Goal: Navigation & Orientation: Find specific page/section

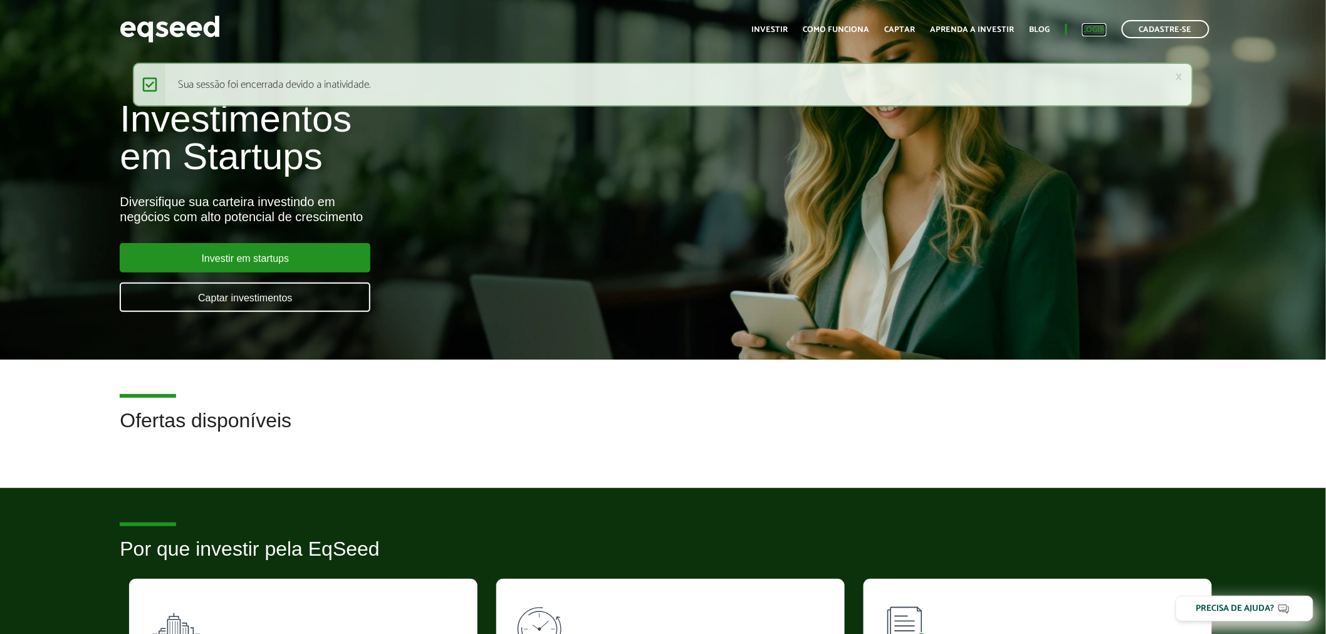
click at [1097, 26] on link "Login" at bounding box center [1095, 30] width 24 height 8
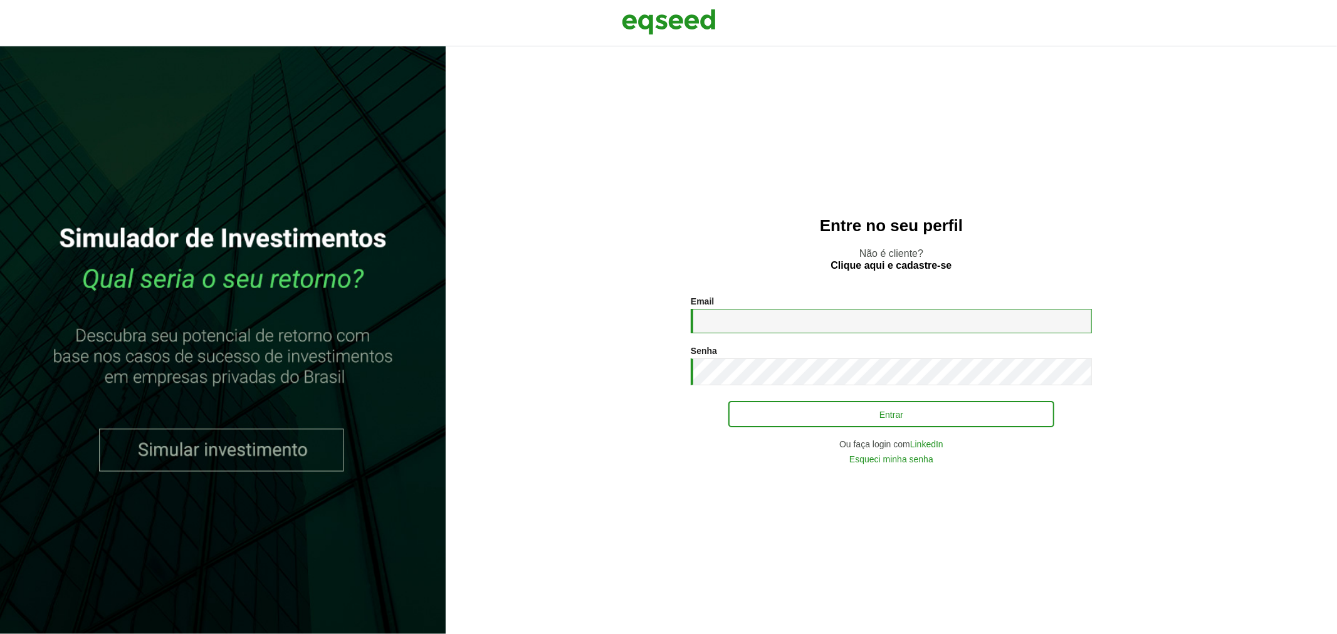
type input "**********"
click at [780, 407] on button "Entrar" at bounding box center [891, 414] width 326 height 24
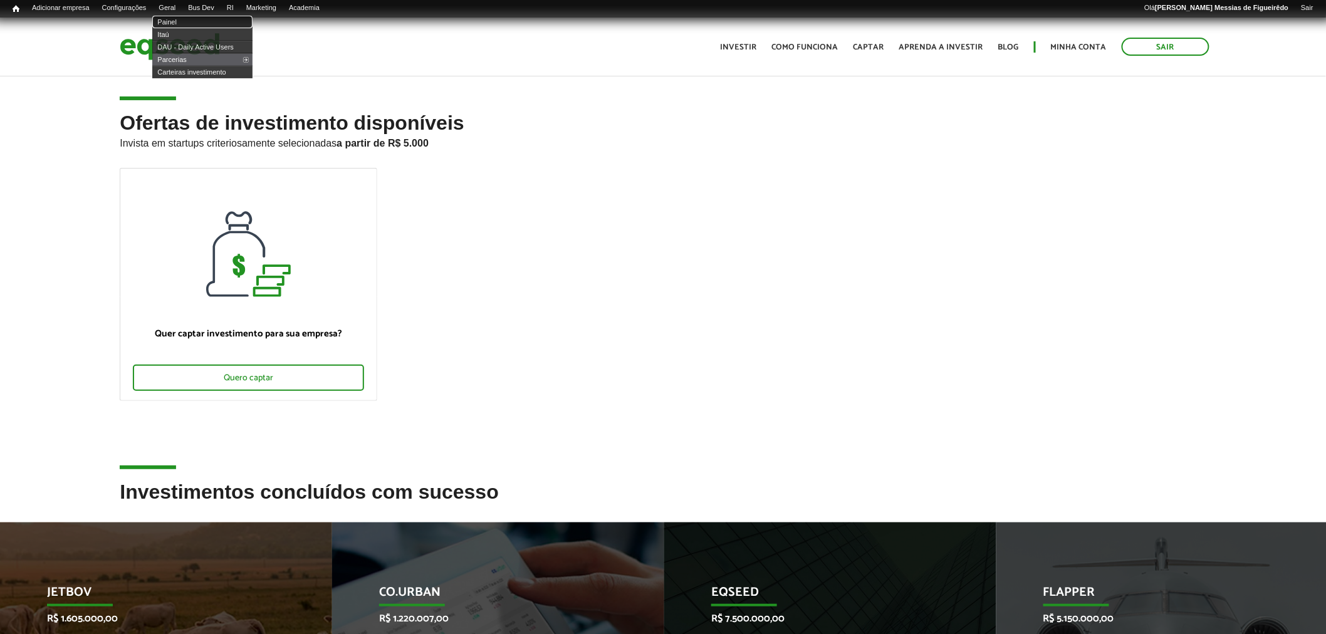
click at [181, 16] on link "Painel" at bounding box center [202, 22] width 100 height 13
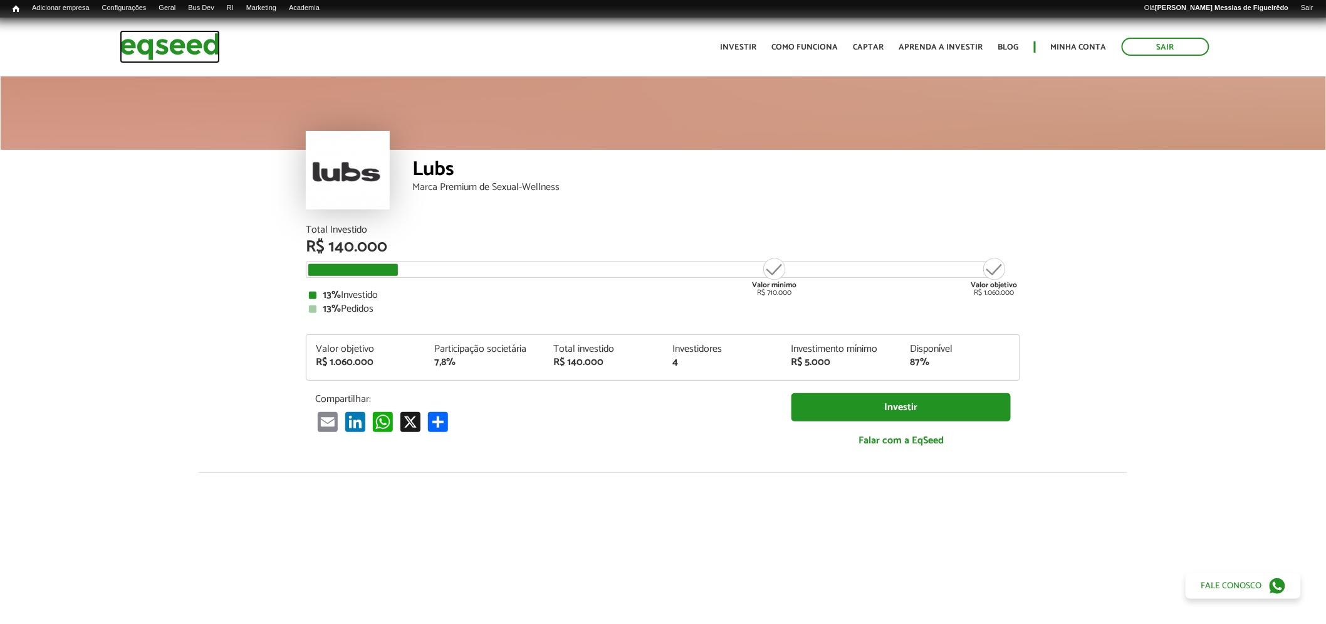
click at [180, 46] on img at bounding box center [170, 46] width 100 height 33
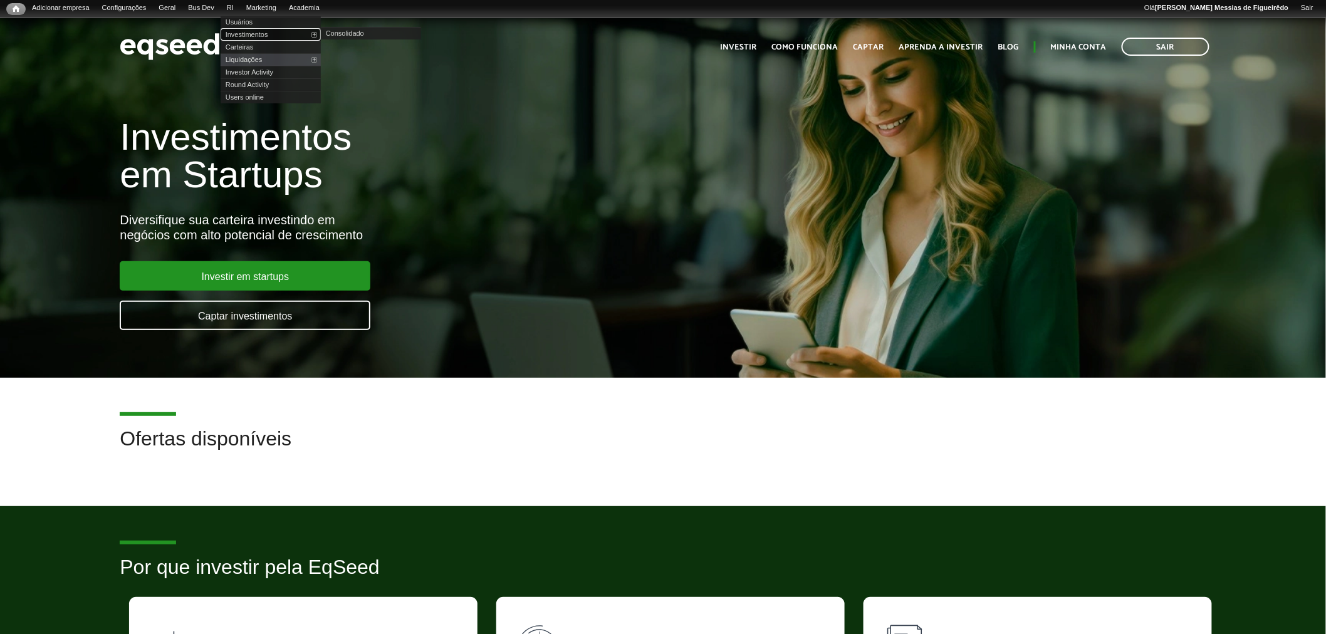
click at [257, 34] on link "Investimentos" at bounding box center [271, 34] width 100 height 13
